Goal: Task Accomplishment & Management: Manage account settings

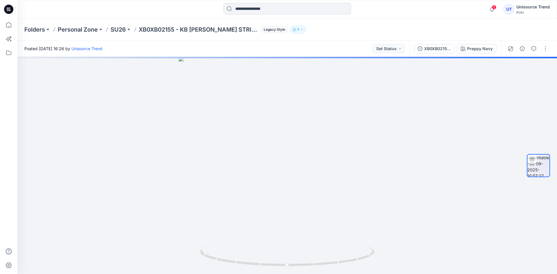
click at [540, 51] on div at bounding box center [528, 49] width 54 height 16
click at [545, 50] on button "button" at bounding box center [544, 48] width 9 height 9
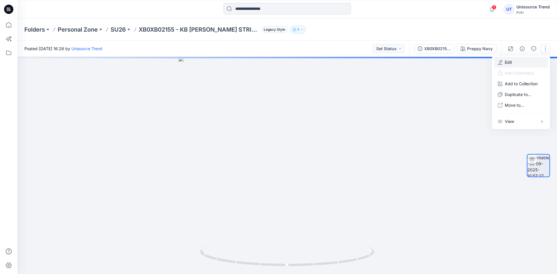
click at [513, 61] on button "Edit" at bounding box center [520, 62] width 53 height 11
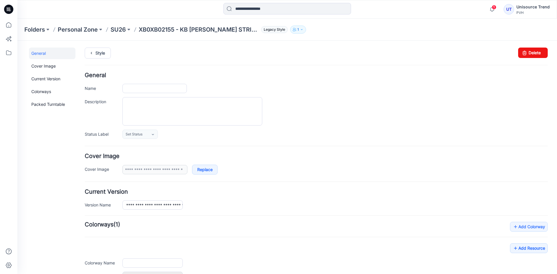
type input "**********"
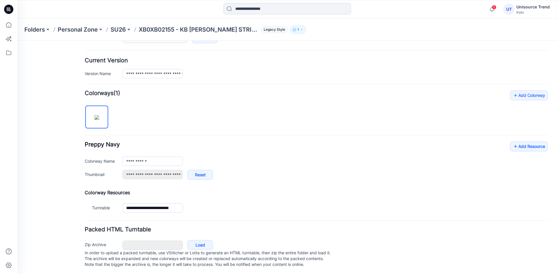
scroll to position [138, 0]
click at [531, 140] on link "Add Resource" at bounding box center [529, 145] width 38 height 10
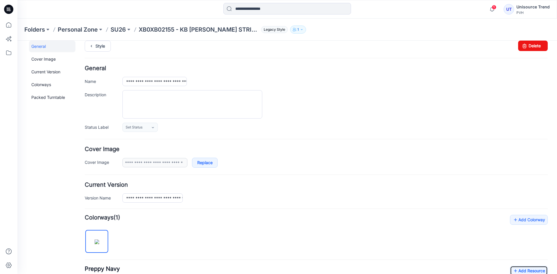
scroll to position [0, 0]
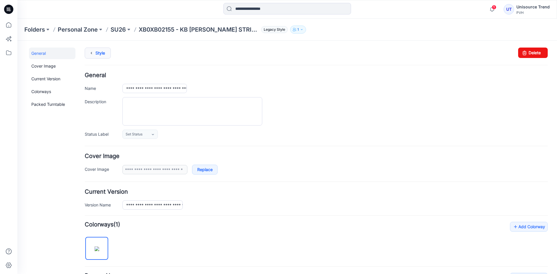
click at [101, 52] on link "Style" at bounding box center [98, 53] width 26 height 11
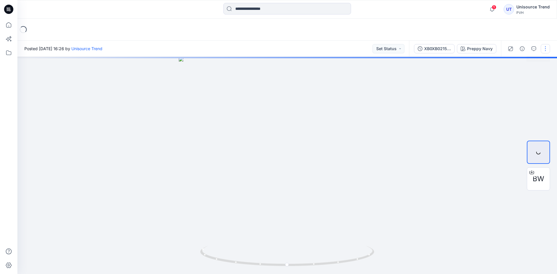
click at [545, 48] on button "button" at bounding box center [544, 48] width 9 height 9
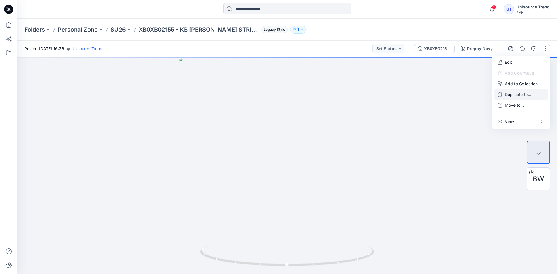
click at [521, 91] on p "Duplicate to..." at bounding box center [517, 94] width 26 height 6
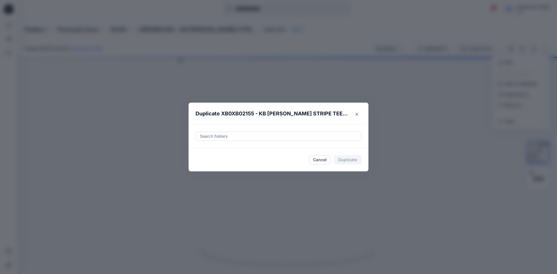
click at [269, 132] on div "Search folders" at bounding box center [278, 136] width 165 height 9
click at [205, 152] on div at bounding box center [204, 150] width 5 height 5
type input "********"
click at [194, 165] on footer "Cancel Duplicate" at bounding box center [278, 159] width 180 height 23
click at [349, 160] on button "Duplicate" at bounding box center [348, 159] width 28 height 9
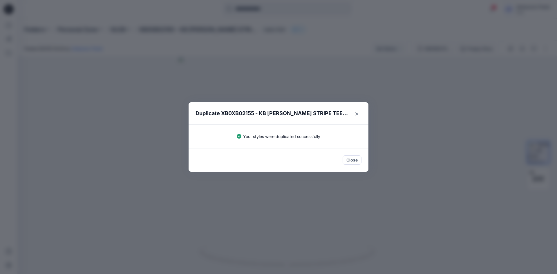
click at [349, 160] on button "Close" at bounding box center [351, 159] width 19 height 9
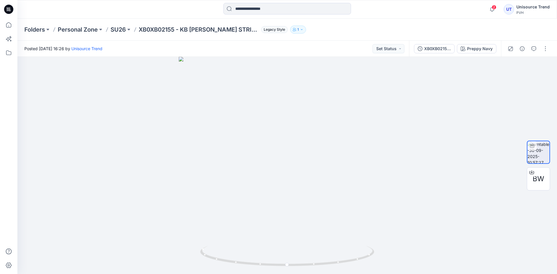
click at [10, 13] on icon at bounding box center [8, 9] width 9 height 9
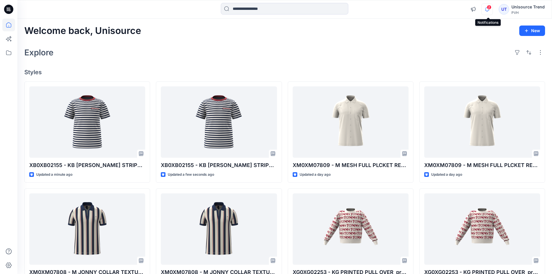
click at [491, 10] on icon "button" at bounding box center [487, 9] width 11 height 12
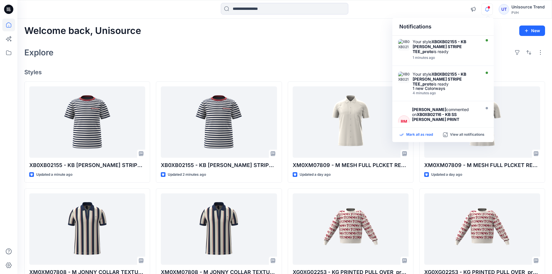
click at [423, 136] on p "Mark all as read" at bounding box center [419, 134] width 27 height 5
click at [346, 55] on div "Explore" at bounding box center [284, 53] width 521 height 14
